Goal: Task Accomplishment & Management: Manage account settings

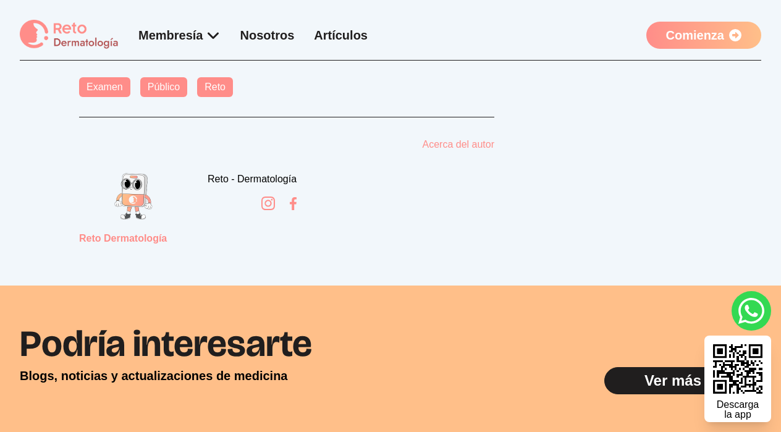
scroll to position [2921, 0]
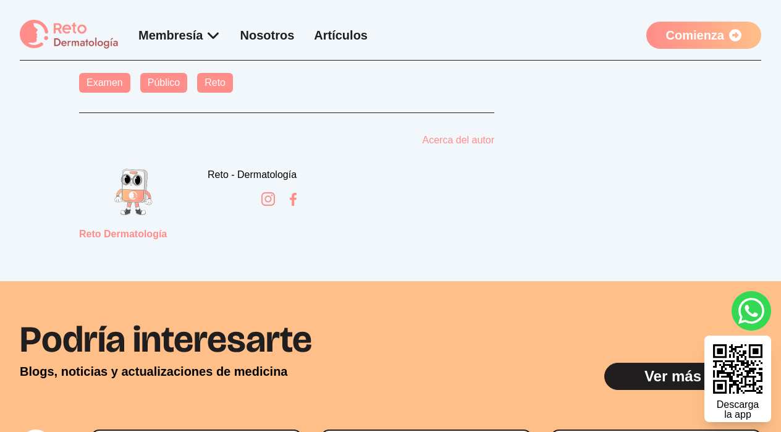
click at [219, 80] on link "Reto" at bounding box center [215, 83] width 36 height 20
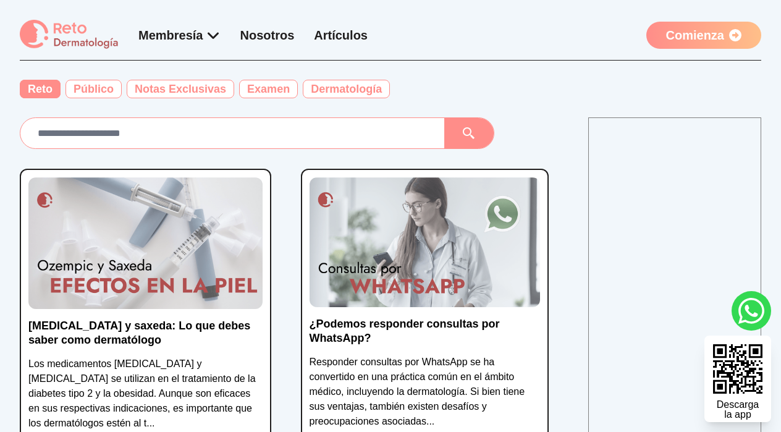
click at [682, 33] on link "Comienza" at bounding box center [703, 35] width 115 height 27
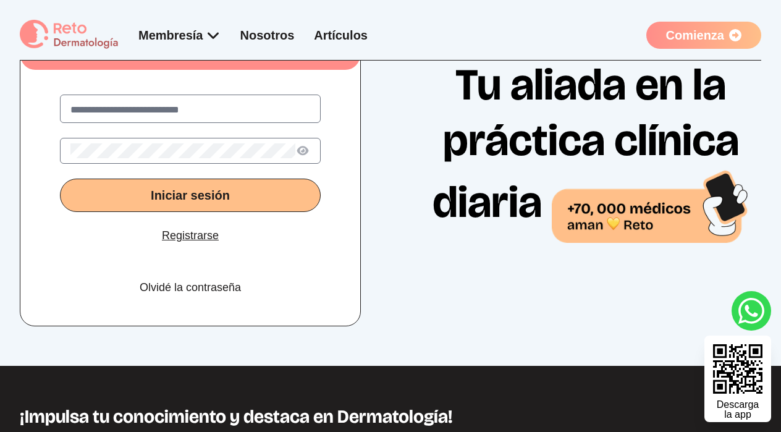
scroll to position [36, 0]
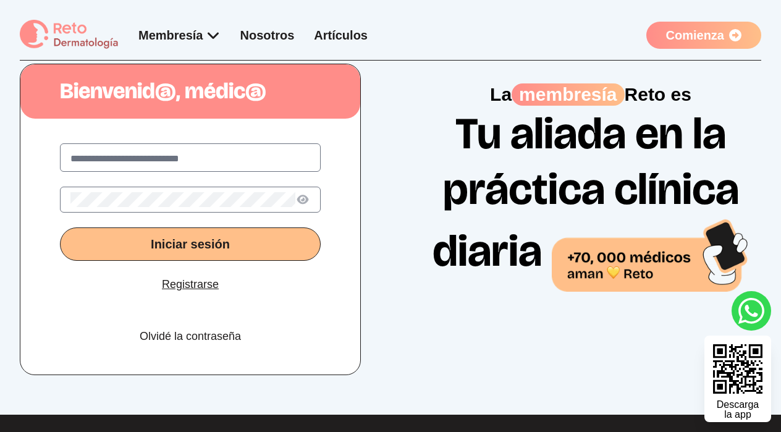
click at [185, 336] on link "Olvidé la contraseña" at bounding box center [190, 335] width 101 height 17
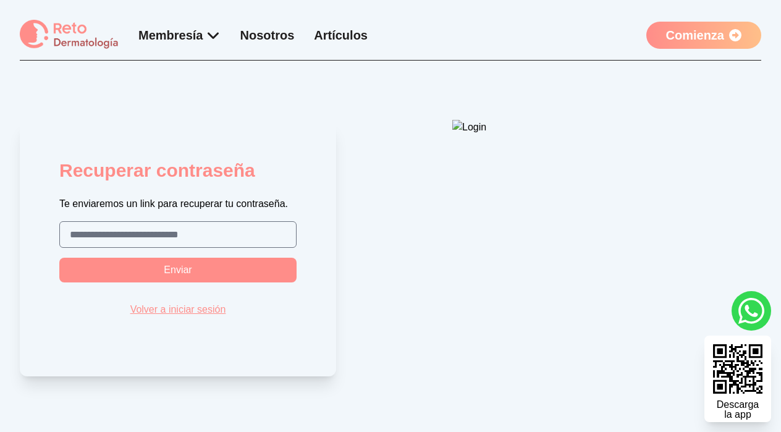
click at [223, 224] on label at bounding box center [177, 234] width 237 height 27
click at [223, 227] on input "text" at bounding box center [178, 234] width 216 height 15
type input "**********"
click at [156, 273] on button "Enviar" at bounding box center [177, 269] width 237 height 25
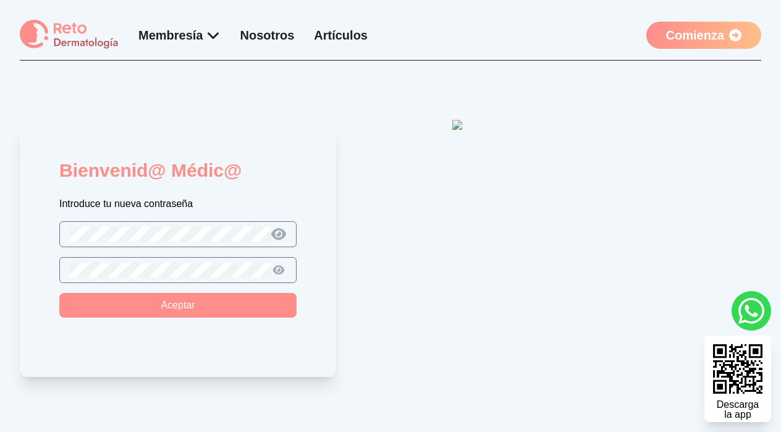
click at [278, 235] on icon at bounding box center [278, 234] width 15 height 12
click at [119, 278] on div at bounding box center [177, 270] width 237 height 26
click at [276, 270] on icon at bounding box center [279, 270] width 14 height 12
click at [177, 309] on span "Aceptar" at bounding box center [178, 304] width 34 height 10
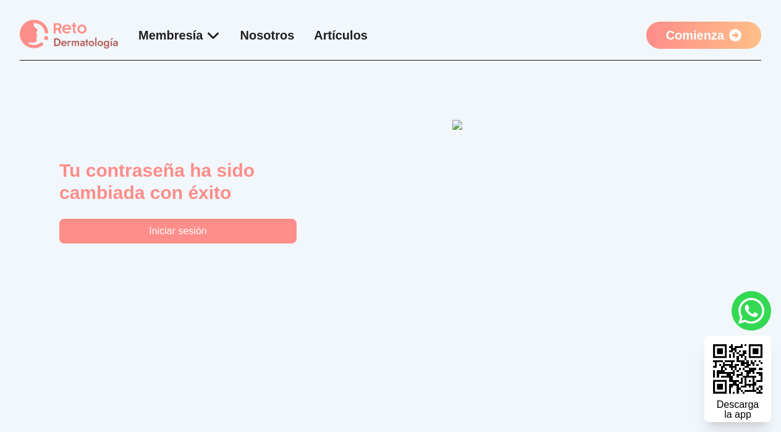
click at [216, 238] on button "Iniciar sesión" at bounding box center [177, 231] width 237 height 25
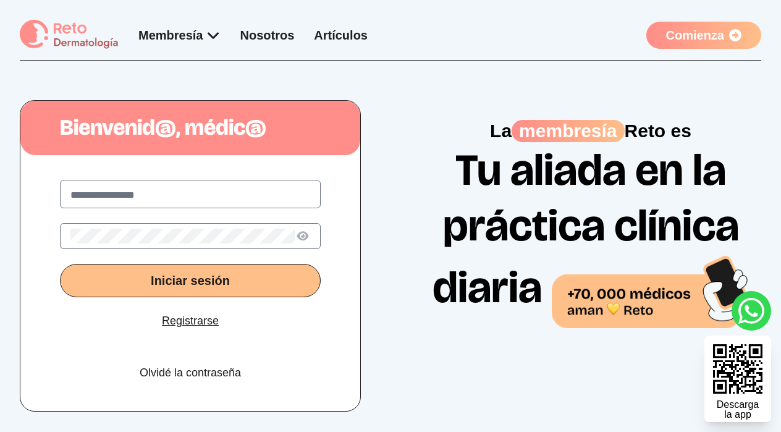
type input "**********"
click at [304, 238] on icon at bounding box center [302, 236] width 12 height 10
click at [253, 282] on button "Iniciar sesión" at bounding box center [190, 280] width 261 height 33
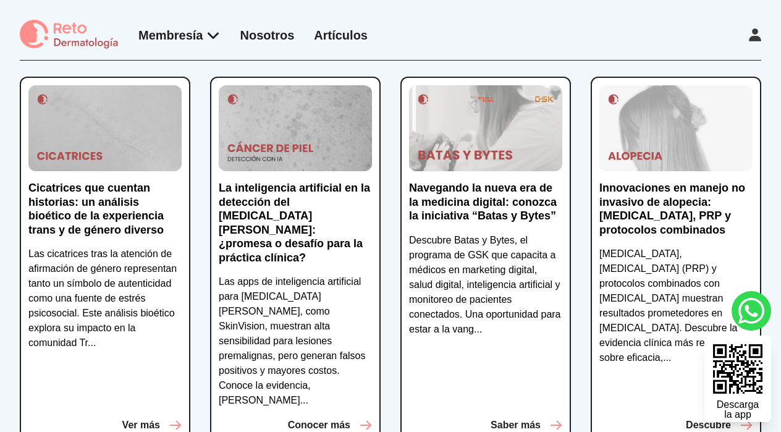
scroll to position [287, 0]
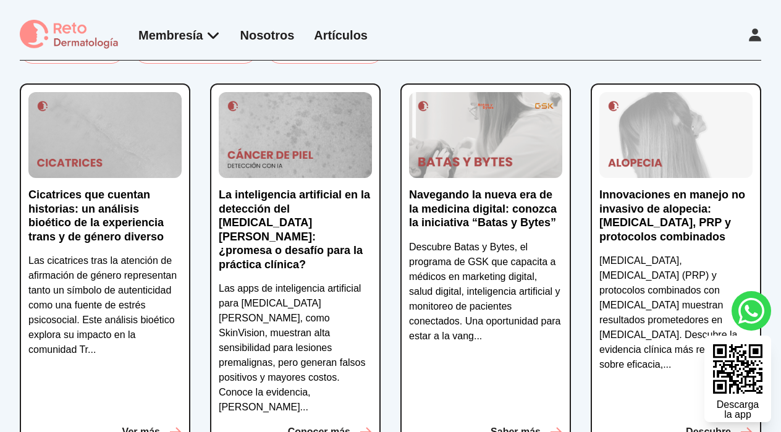
click at [112, 162] on img at bounding box center [104, 135] width 153 height 86
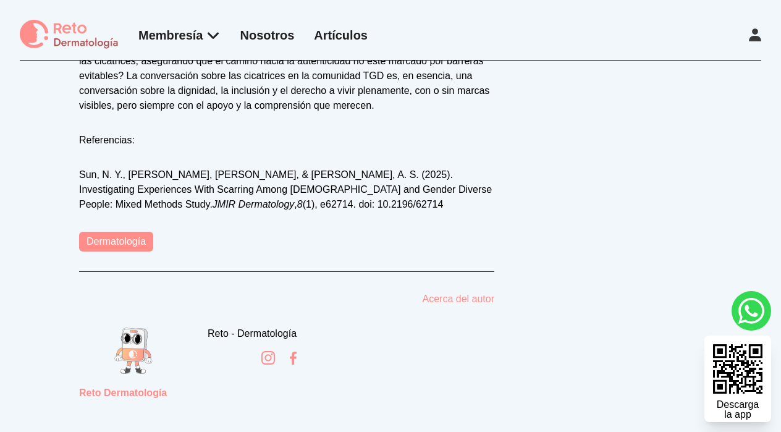
scroll to position [1289, 0]
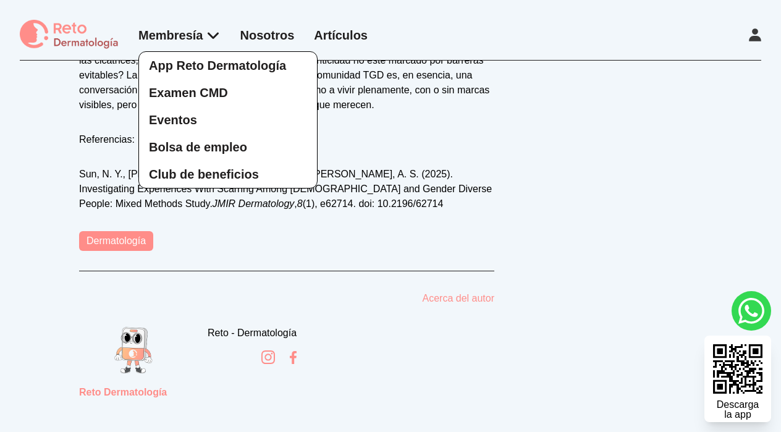
click at [194, 41] on div "App Reto Dermatología Examen CMD Eventos Bolsa de empleo Club de beneficios" at bounding box center [179, 108] width 82 height 162
click at [182, 87] on span "Examen CMD" at bounding box center [188, 93] width 79 height 14
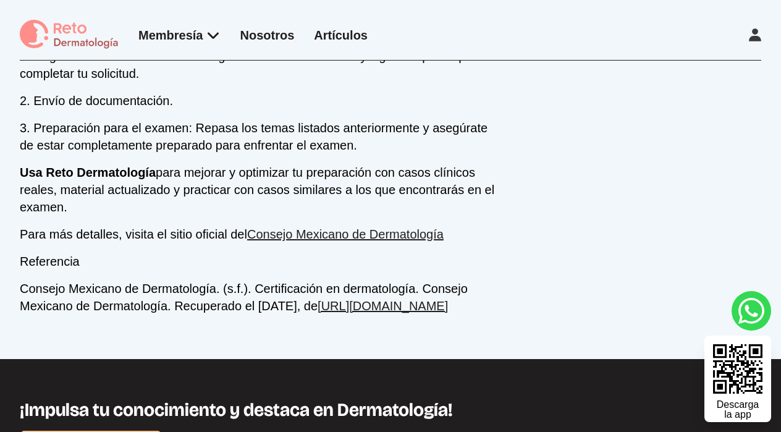
scroll to position [1009, 0]
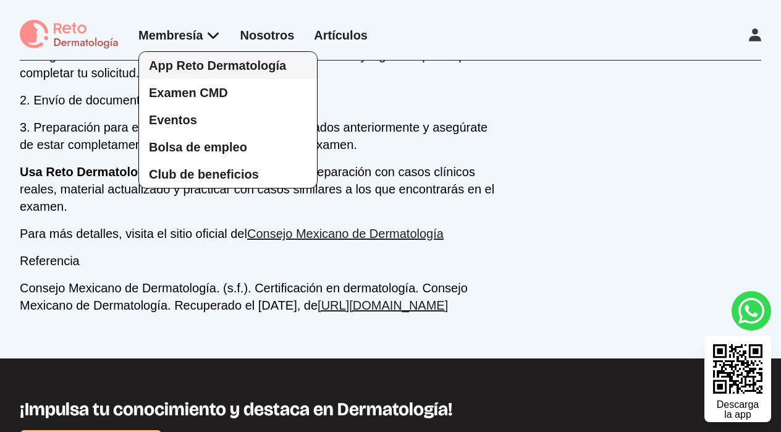
click at [202, 66] on span "App Reto Dermatología" at bounding box center [217, 66] width 137 height 14
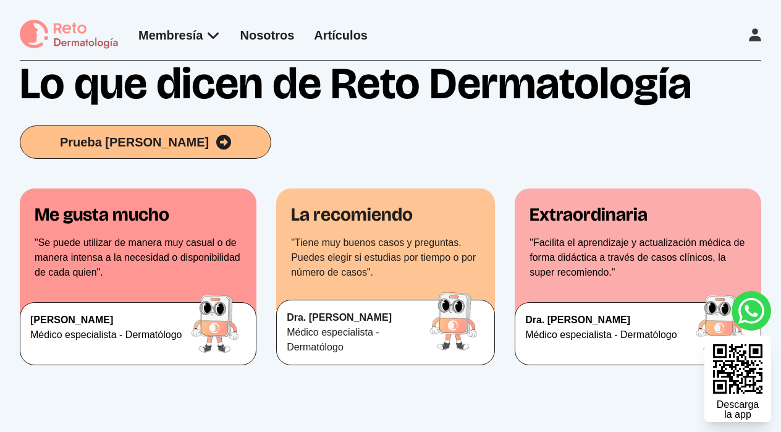
scroll to position [2506, 0]
